Goal: Information Seeking & Learning: Learn about a topic

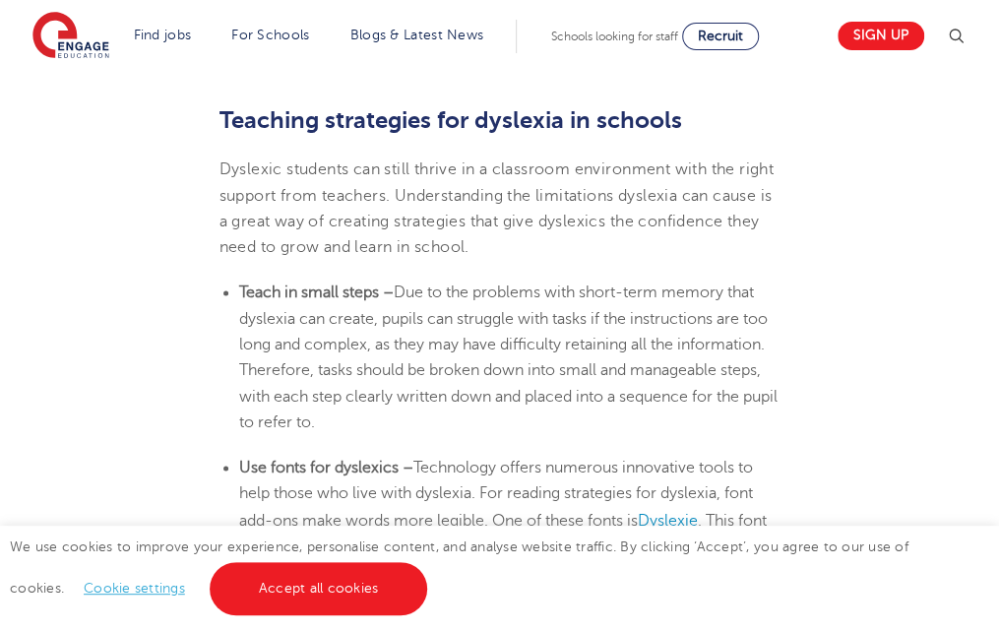
scroll to position [3856, 0]
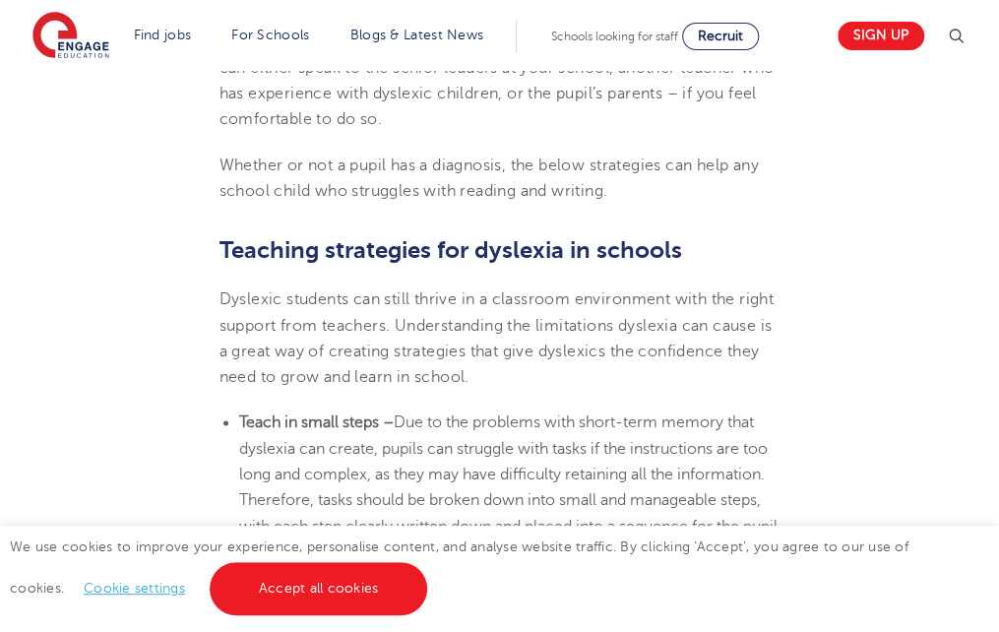
drag, startPoint x: 221, startPoint y: 198, endPoint x: 671, endPoint y: 493, distance: 538.0
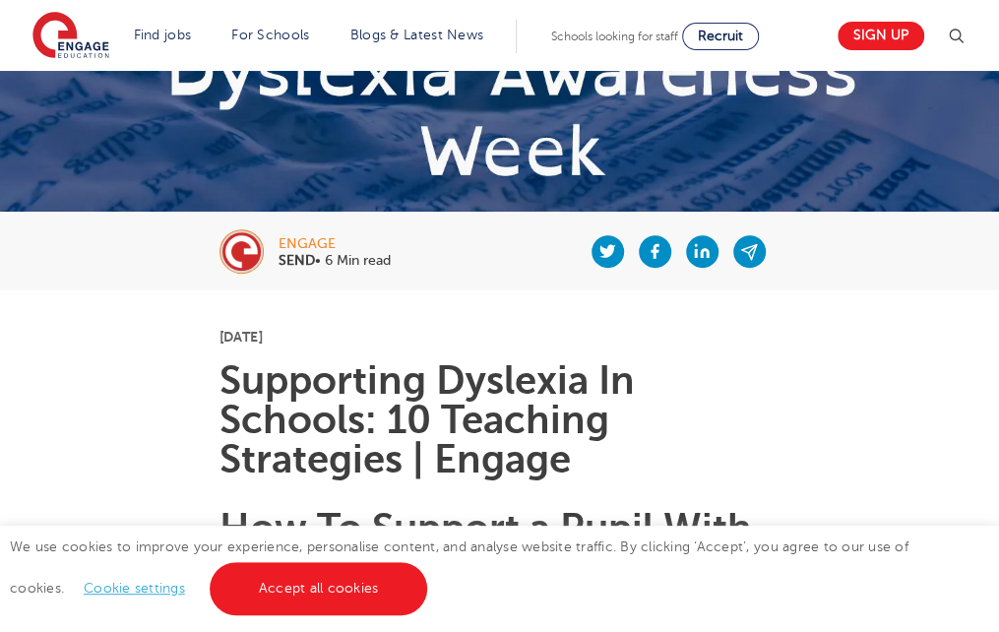
scroll to position [0, 0]
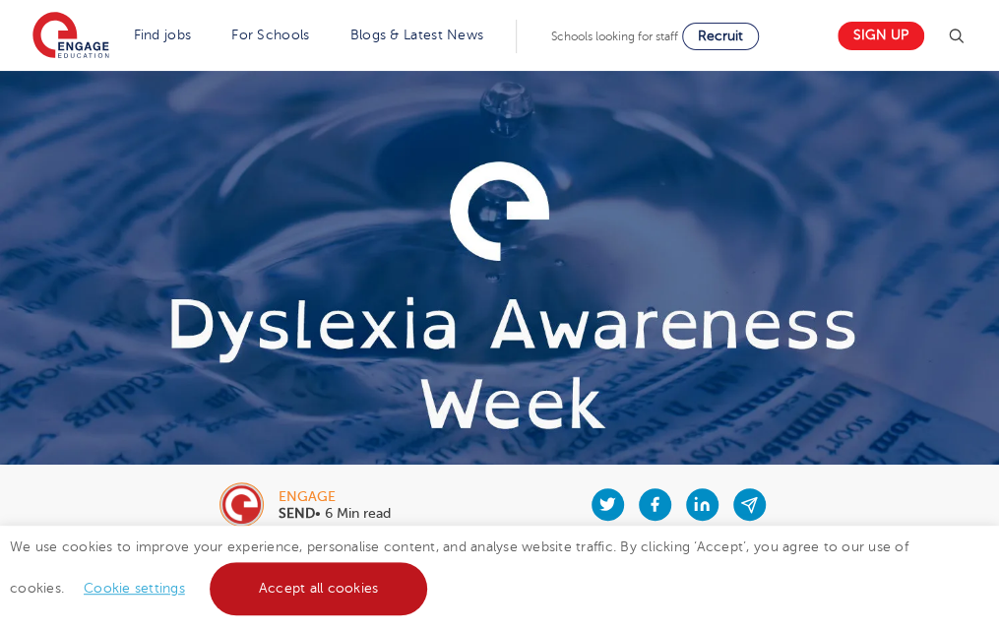
click at [275, 584] on link "Accept all cookies" at bounding box center [319, 588] width 218 height 53
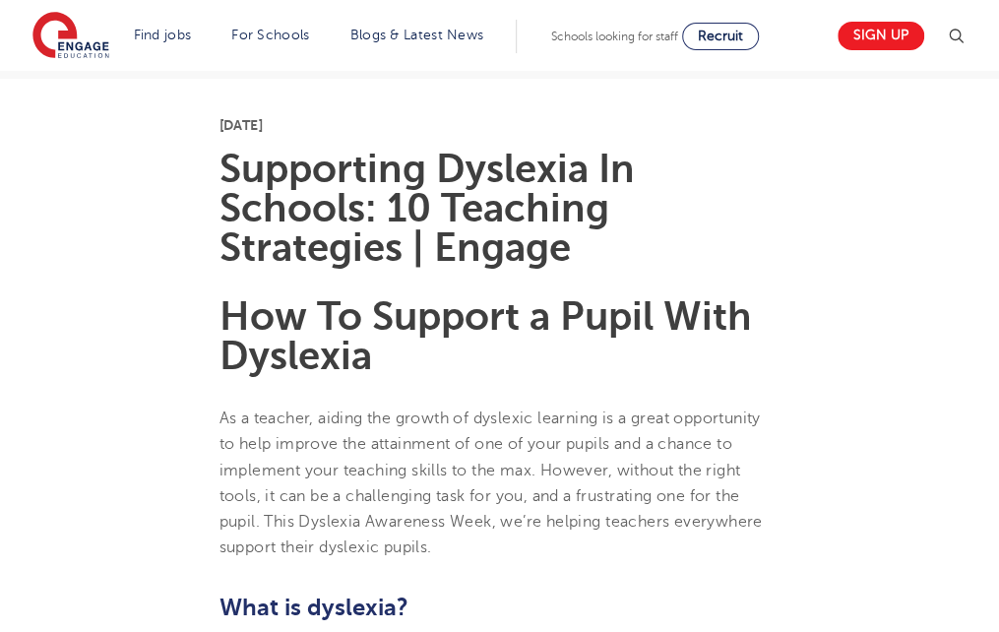
scroll to position [538, 0]
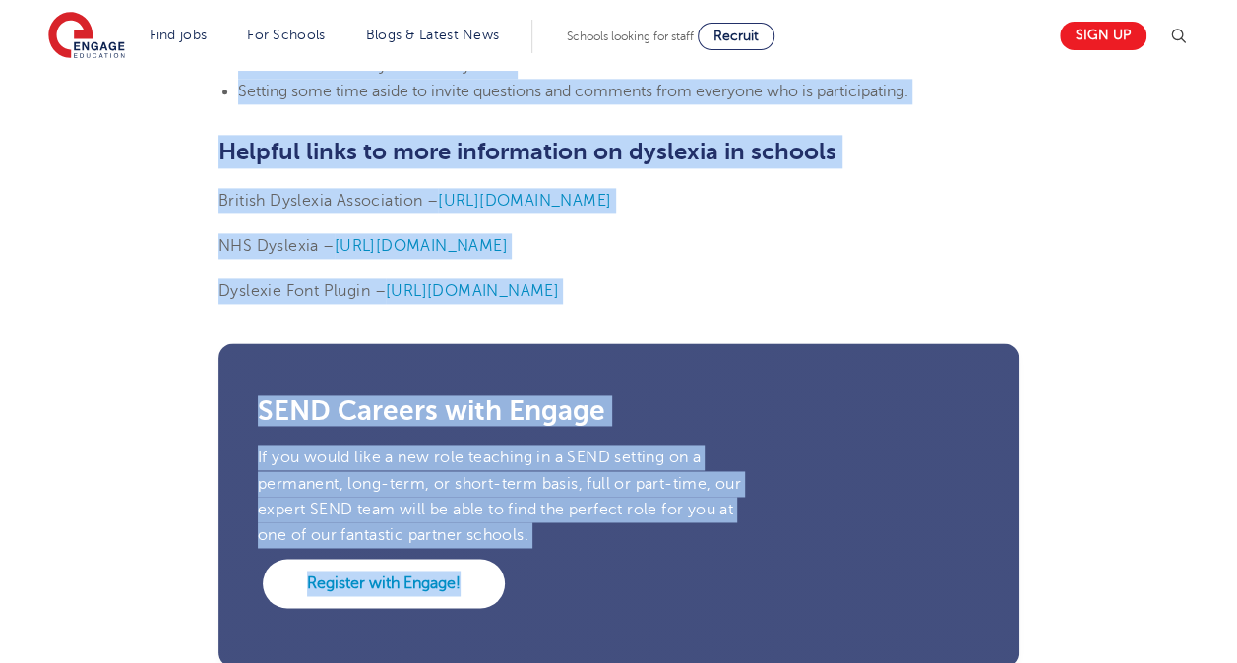
scroll to position [5000, 0]
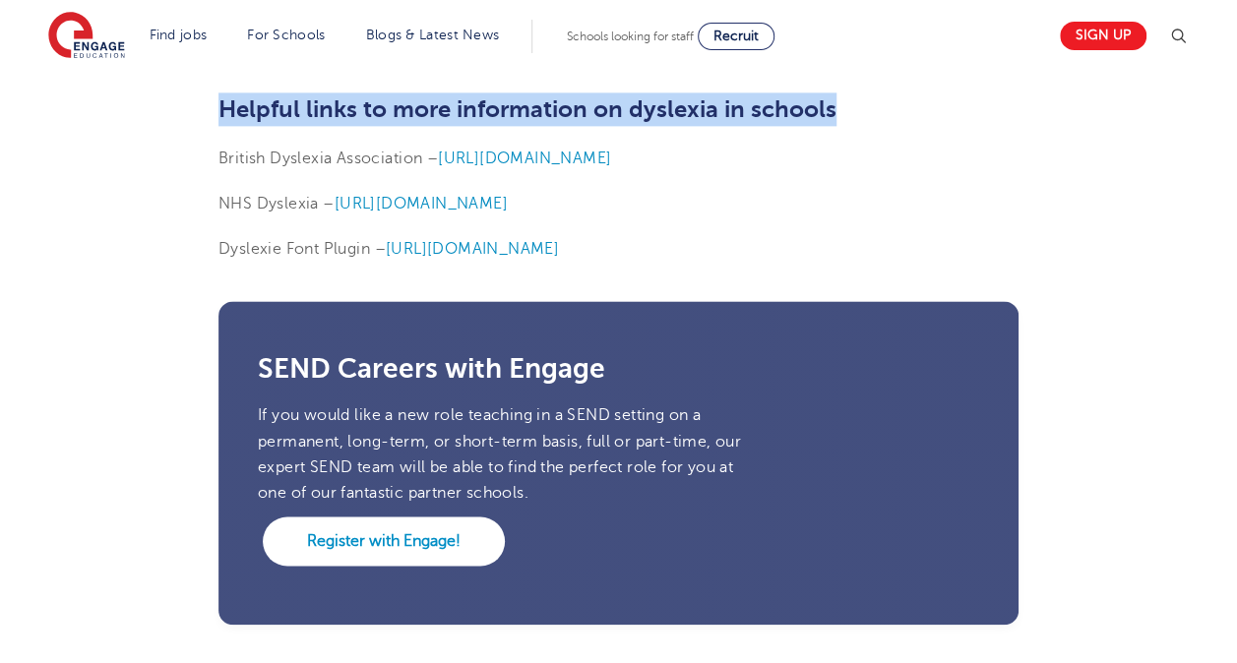
drag, startPoint x: 222, startPoint y: 238, endPoint x: 858, endPoint y: 77, distance: 655.9
copy section "8th October 2024 Supporting Dyslexia In Schools: 10 Teaching Strategies | Engag…"
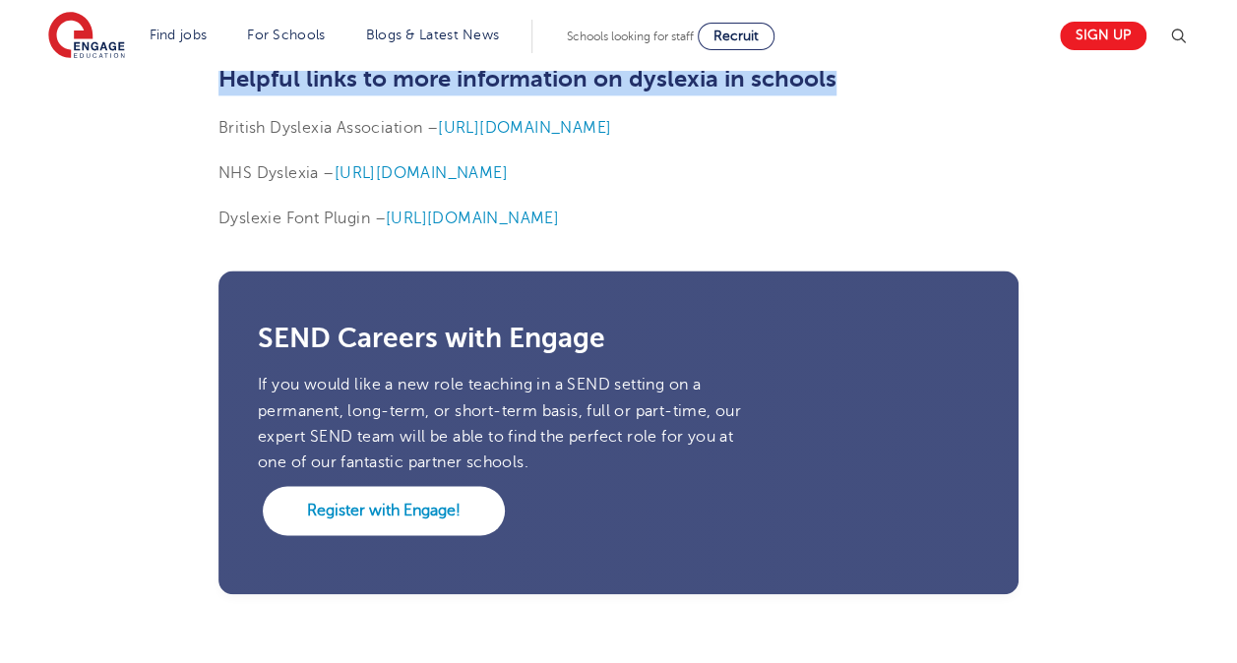
scroll to position [5030, 0]
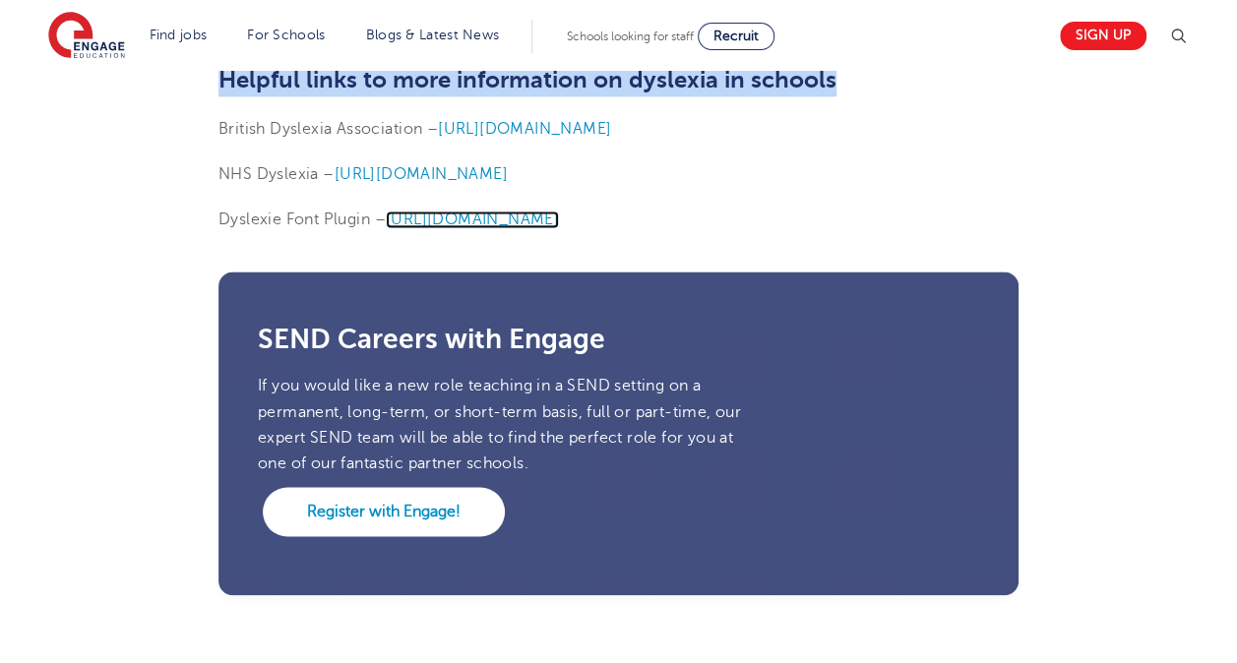
click at [507, 217] on span "[URL][DOMAIN_NAME]" at bounding box center [472, 220] width 173 height 18
